Goal: Find specific page/section: Find specific page/section

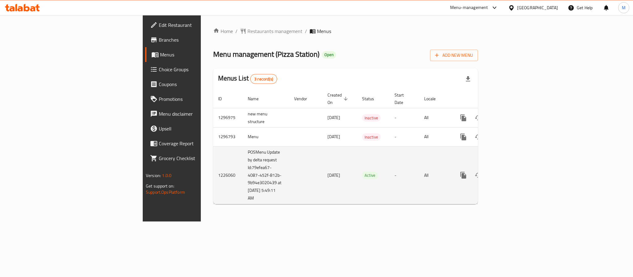
click at [511, 173] on icon "enhanced table" at bounding box center [508, 176] width 6 height 6
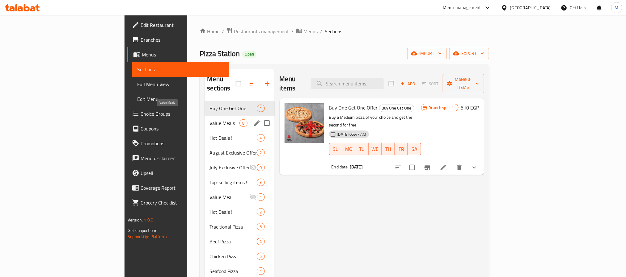
click at [209, 120] on span "Value Meals" at bounding box center [224, 123] width 30 height 7
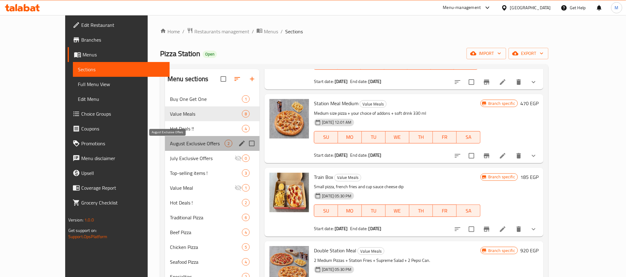
click at [170, 140] on span "August Exclusive Offers" at bounding box center [197, 143] width 55 height 7
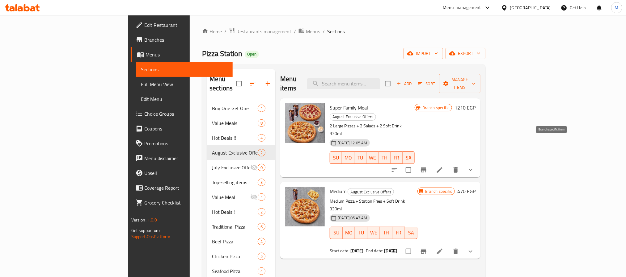
click at [427, 167] on icon "Branch-specific-item" at bounding box center [423, 170] width 7 height 7
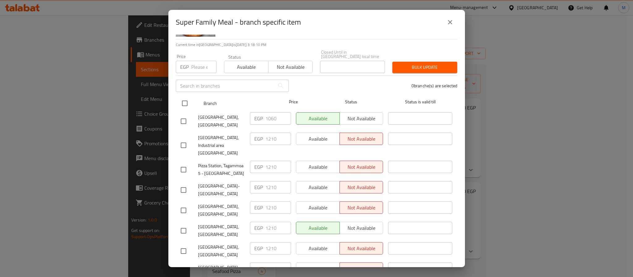
scroll to position [139, 0]
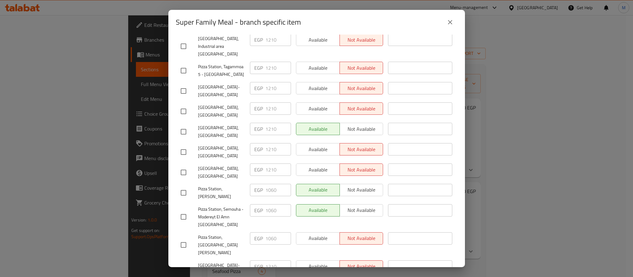
click at [222, 124] on span "[GEOGRAPHIC_DATA],[GEOGRAPHIC_DATA]" at bounding box center [221, 131] width 47 height 15
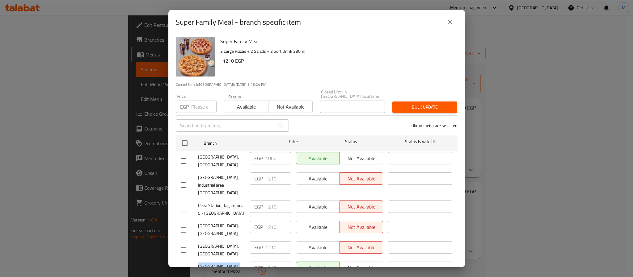
scroll to position [93, 0]
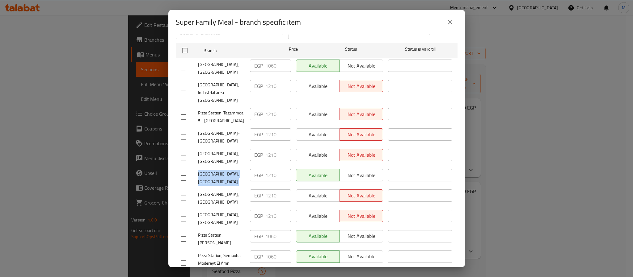
click at [227, 171] on span "[GEOGRAPHIC_DATA],[GEOGRAPHIC_DATA]" at bounding box center [221, 178] width 47 height 15
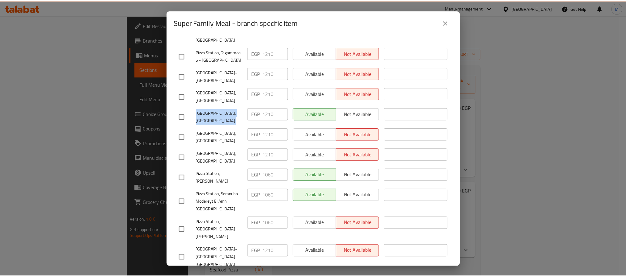
scroll to position [93, 0]
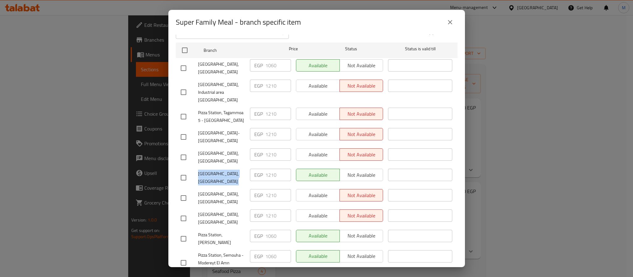
click at [453, 23] on icon "close" at bounding box center [449, 22] width 7 height 7
